Goal: Information Seeking & Learning: Learn about a topic

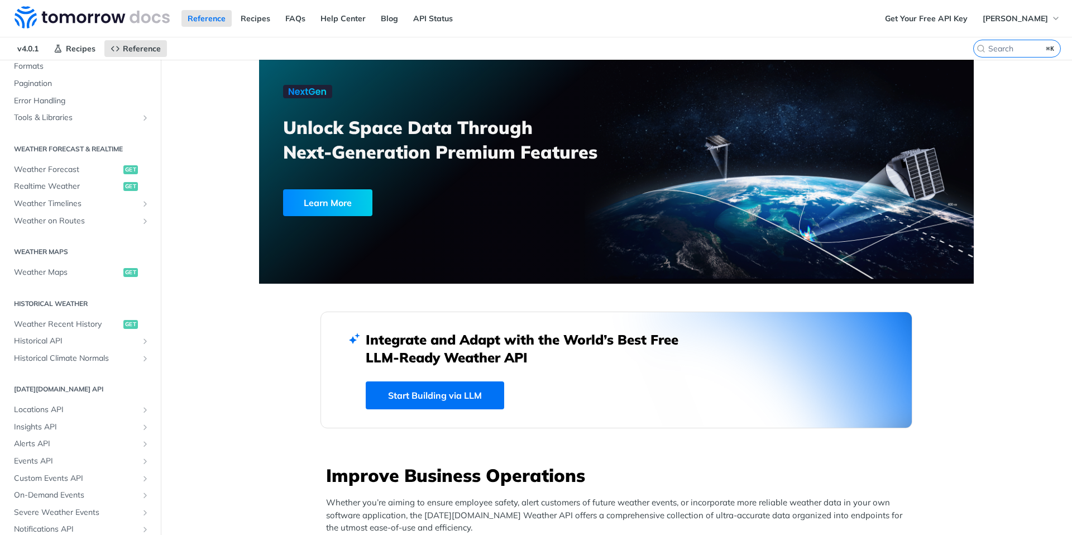
scroll to position [207, 0]
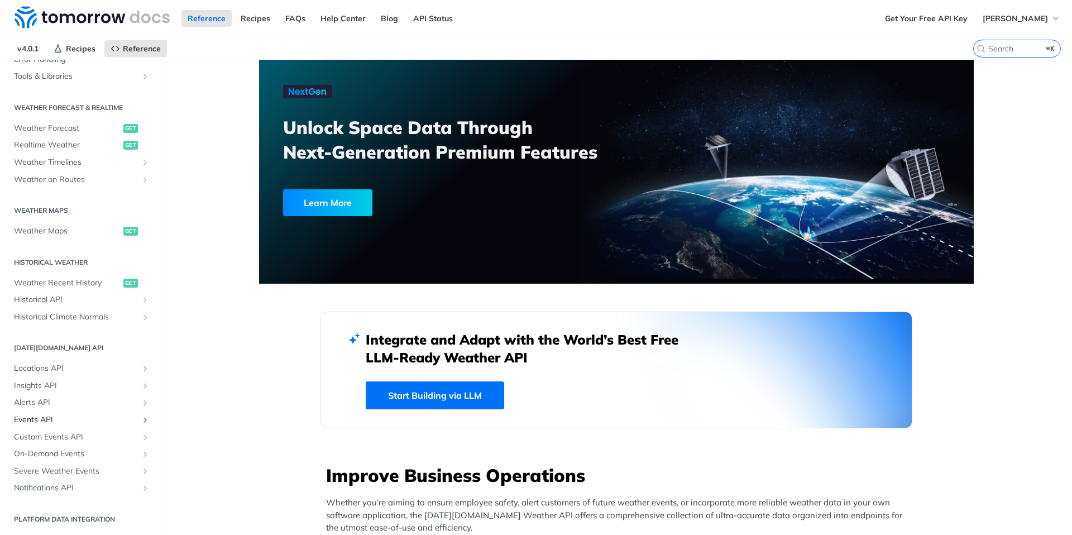
click at [45, 422] on span "Events API" at bounding box center [76, 419] width 124 height 11
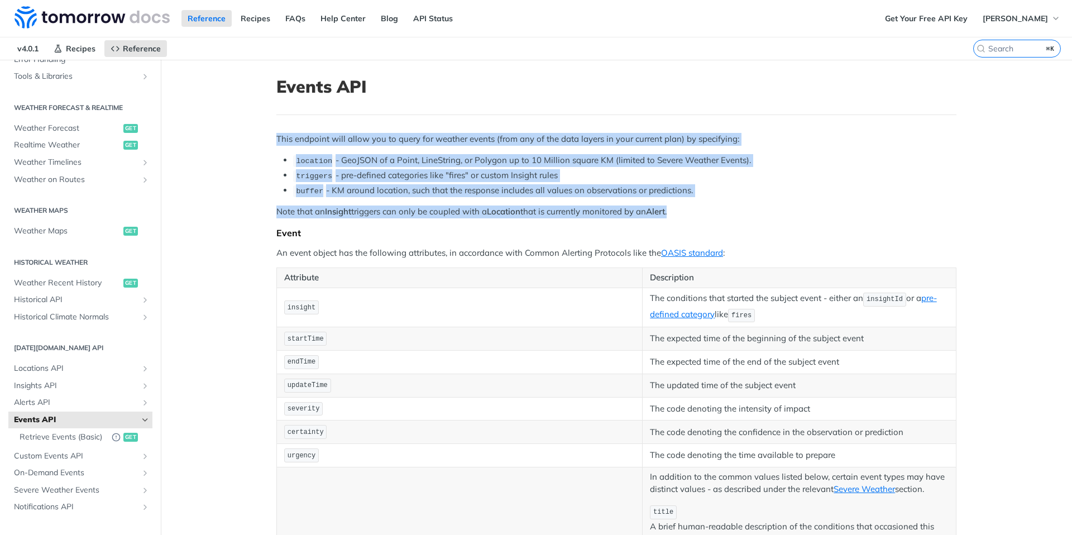
drag, startPoint x: 357, startPoint y: 148, endPoint x: 692, endPoint y: 213, distance: 341.9
click at [692, 213] on article "Events API This endpoint will allow you to query for weather events (from any o…" at bounding box center [616, 538] width 715 height 957
copy div "This endpoint will allow you to query for weather events (from any of the data …"
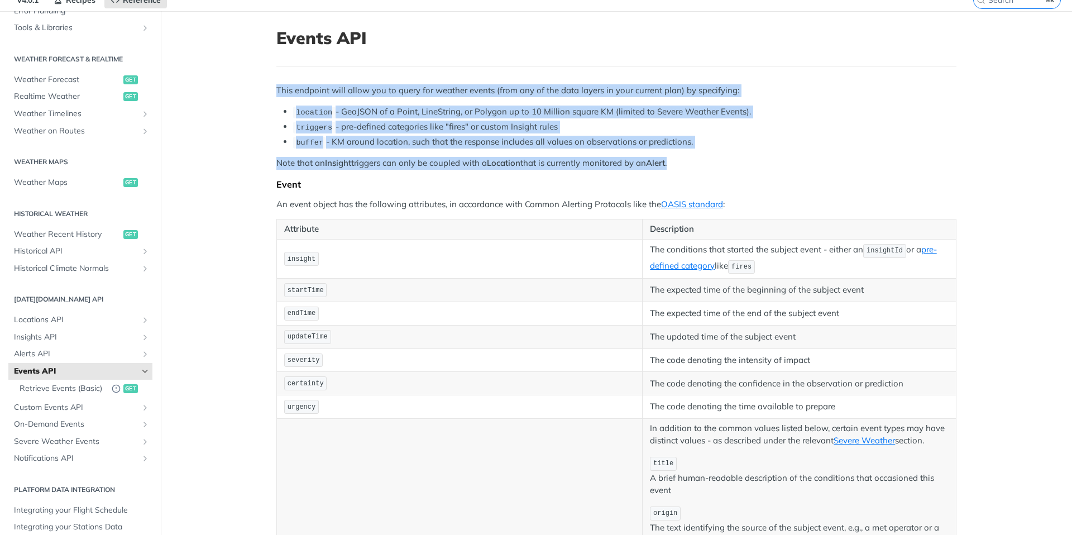
scroll to position [33, 0]
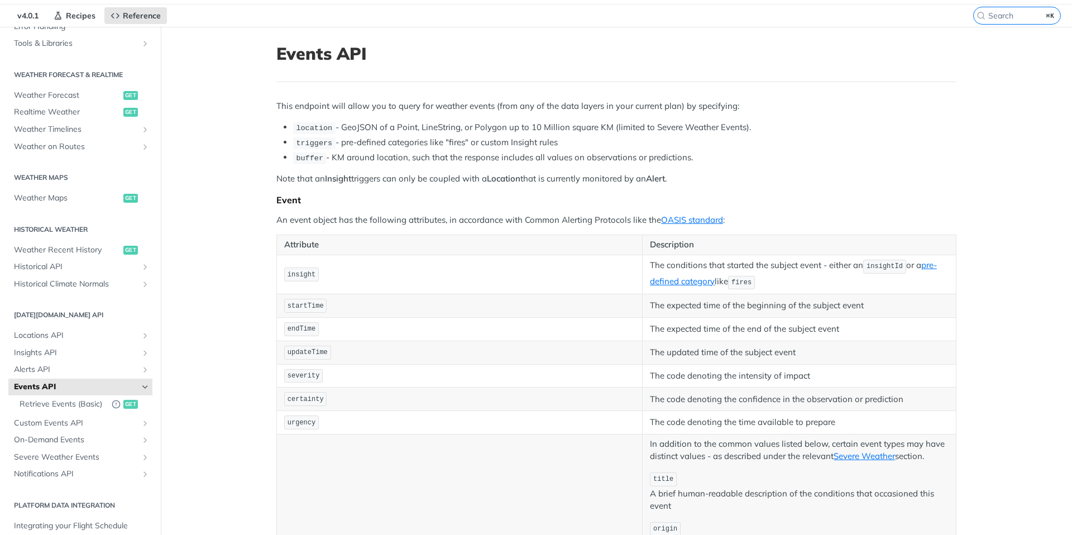
click at [283, 222] on p "An event object has the following attributes, in accordance with Common Alertin…" at bounding box center [616, 220] width 680 height 13
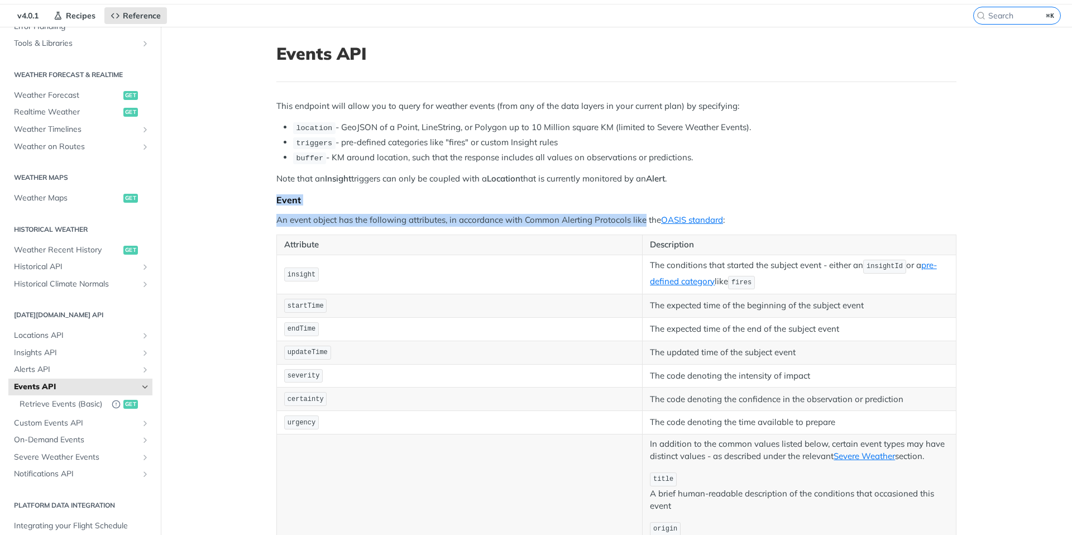
drag, startPoint x: 273, startPoint y: 199, endPoint x: 638, endPoint y: 212, distance: 365.4
click at [638, 213] on div "This endpoint will allow you to query for weather events (from any of the data …" at bounding box center [616, 462] width 680 height 724
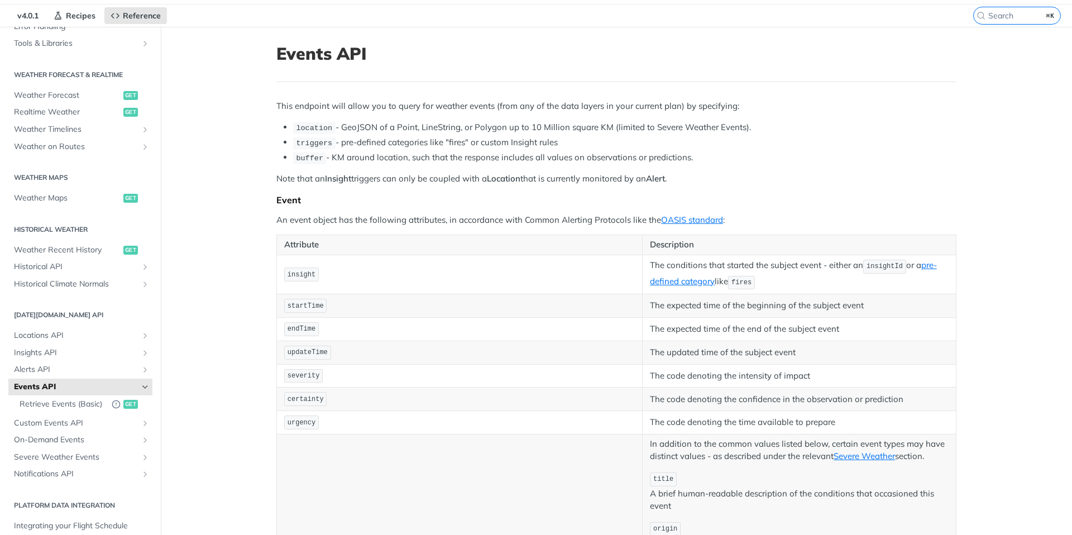
click at [428, 183] on p "Note that an Insight triggers can only be coupled with a Location that is curre…" at bounding box center [616, 179] width 680 height 13
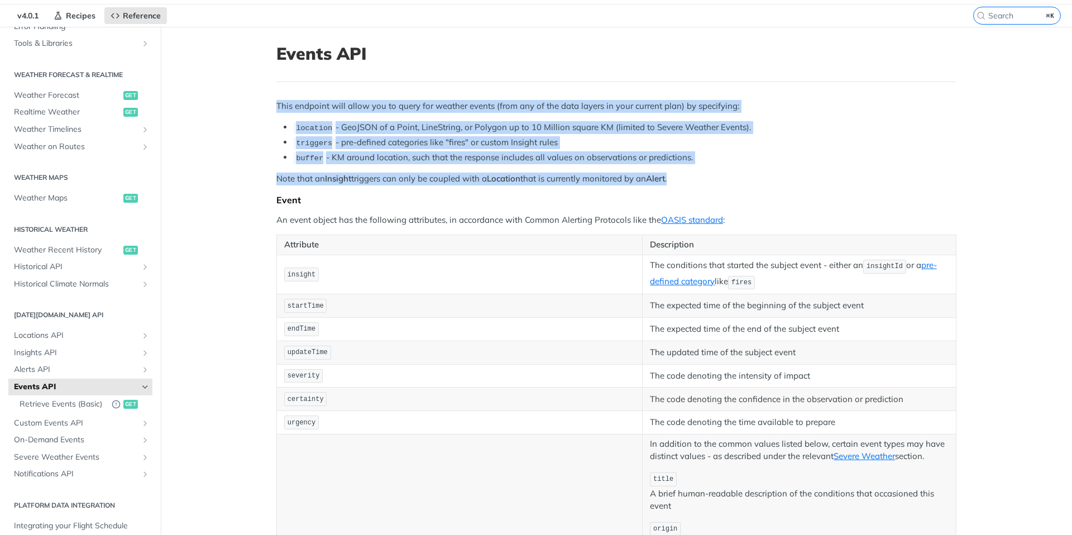
drag, startPoint x: 289, startPoint y: 107, endPoint x: 691, endPoint y: 175, distance: 407.8
click at [691, 175] on article "Events API This endpoint will allow you to query for weather events (from any o…" at bounding box center [616, 505] width 715 height 957
copy div "This endpoint will allow you to query for weather events (from any of the data …"
